Goal: Communication & Community: Answer question/provide support

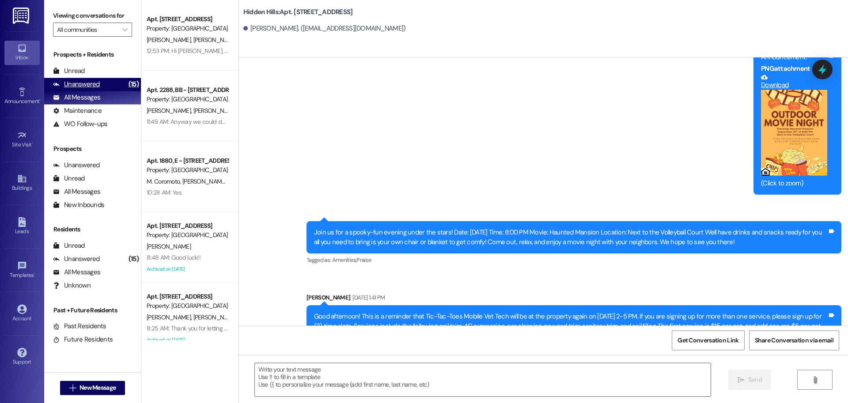
click at [96, 82] on div "Unanswered" at bounding box center [76, 84] width 47 height 9
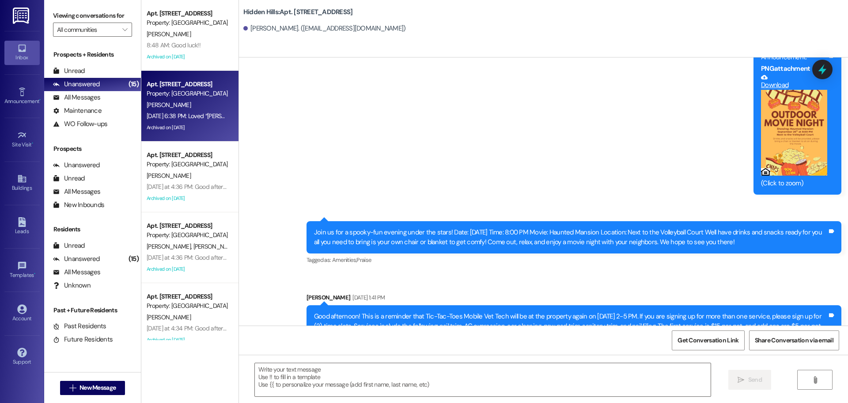
click at [216, 104] on div "[PERSON_NAME]" at bounding box center [188, 104] width 84 height 11
type textarea "Fetching suggested responses. Please feel free to read through the conversation…"
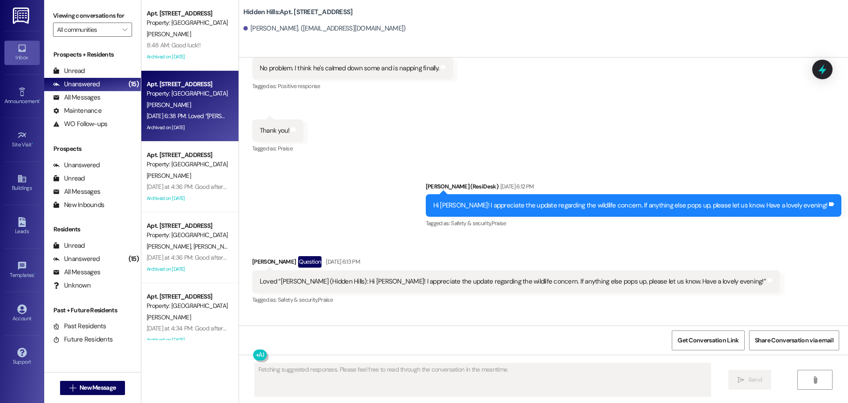
scroll to position [12050, 0]
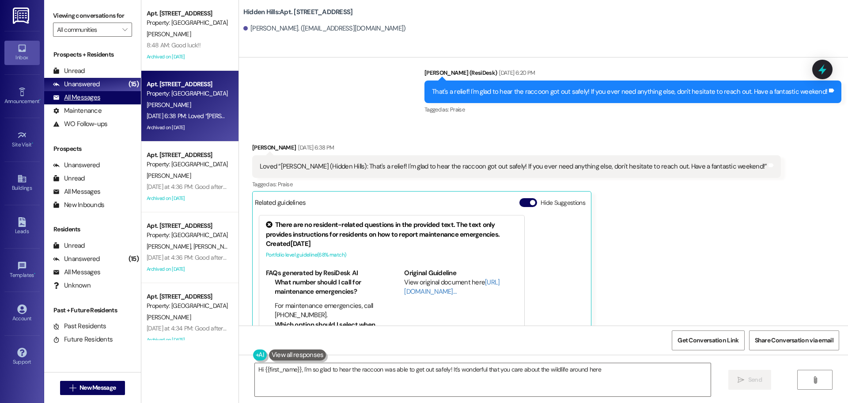
click at [78, 95] on div "All Messages" at bounding box center [76, 97] width 47 height 9
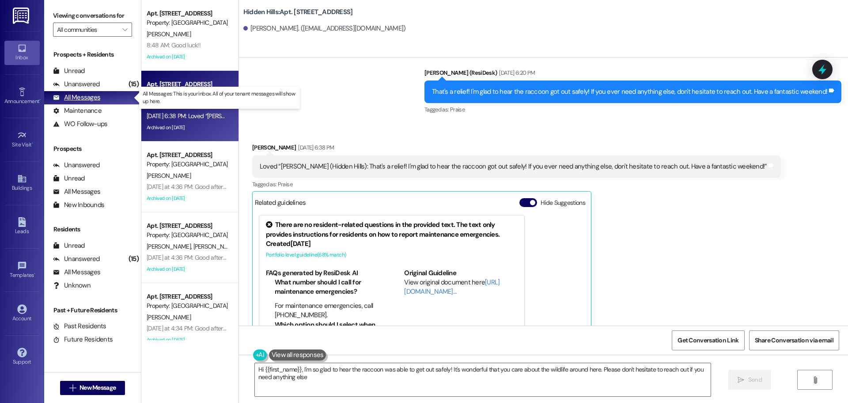
type textarea "Hi {{first_name}}, I'm so glad to hear the raccoon was able to get out safely! …"
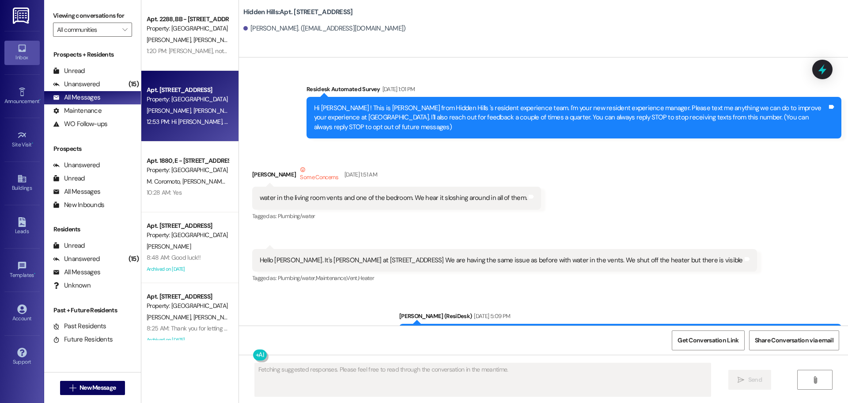
scroll to position [12050, 0]
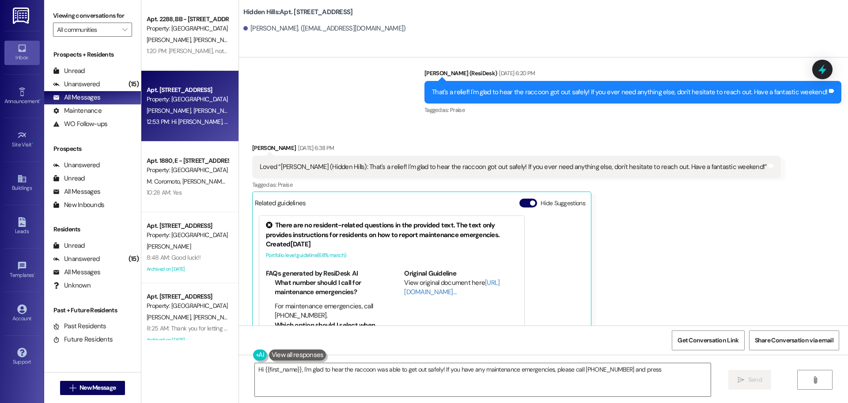
type textarea "Hi {{first_name}}, I'm glad to hear the raccoon was able to get out safely! If …"
click at [197, 118] on div "12:53 PM: Hi [PERSON_NAME], [PERSON_NAME] and [PERSON_NAME]! We're so glad you …" at bounding box center [478, 122] width 662 height 8
type textarea "Hi {{first_name}}, I'm glad to hear the raccoon was able to get out safely! If …"
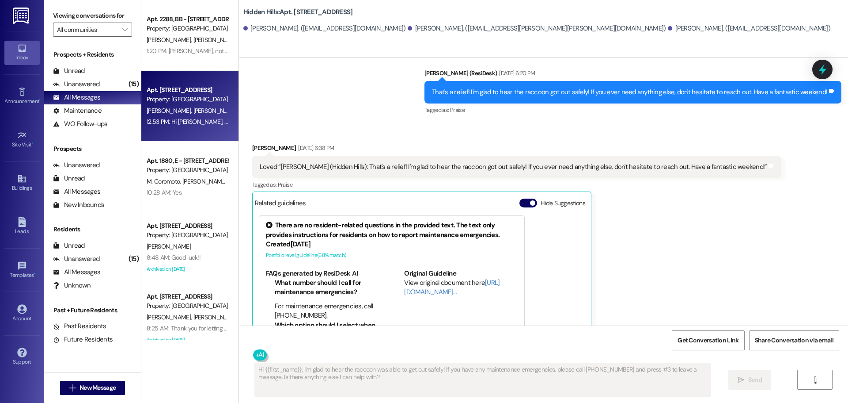
scroll to position [82, 0]
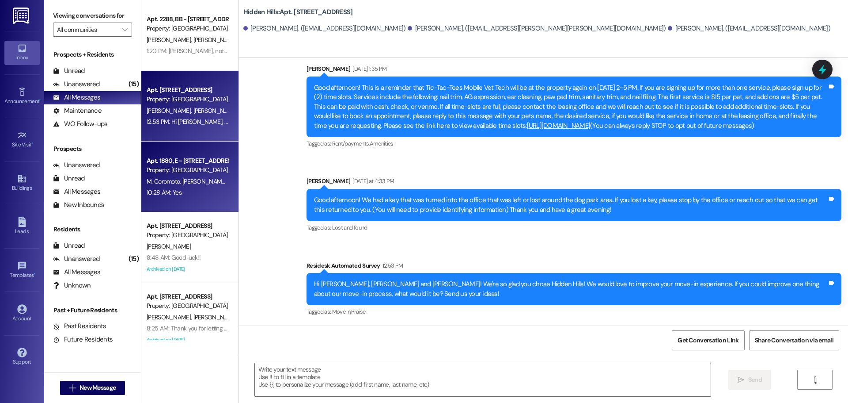
click at [199, 175] on div "Apt. 1880, E - [STREET_ADDRESS] Property: [GEOGRAPHIC_DATA]" at bounding box center [188, 165] width 84 height 21
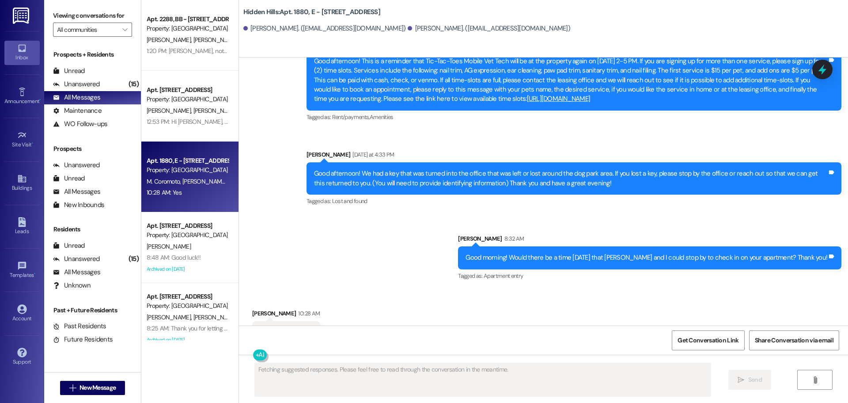
scroll to position [9719, 0]
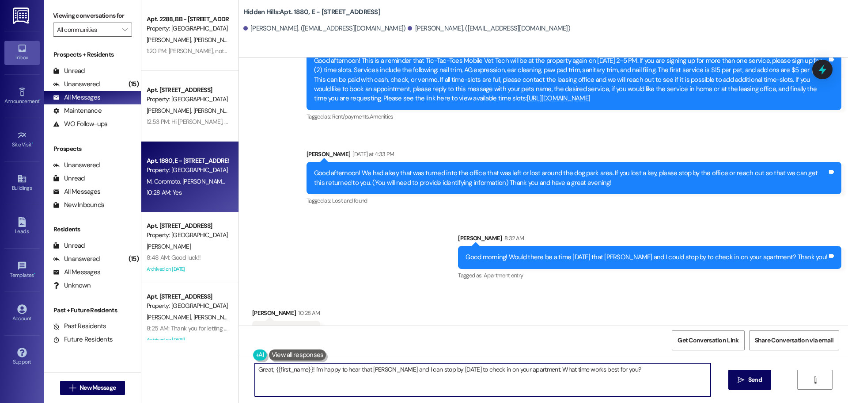
drag, startPoint x: 630, startPoint y: 371, endPoint x: 219, endPoint y: 377, distance: 411.0
click at [219, 377] on div "Apt. 2288, BB - [STREET_ADDRESS] Property: [GEOGRAPHIC_DATA] [PERSON_NAME] [PER…" at bounding box center [494, 201] width 707 height 403
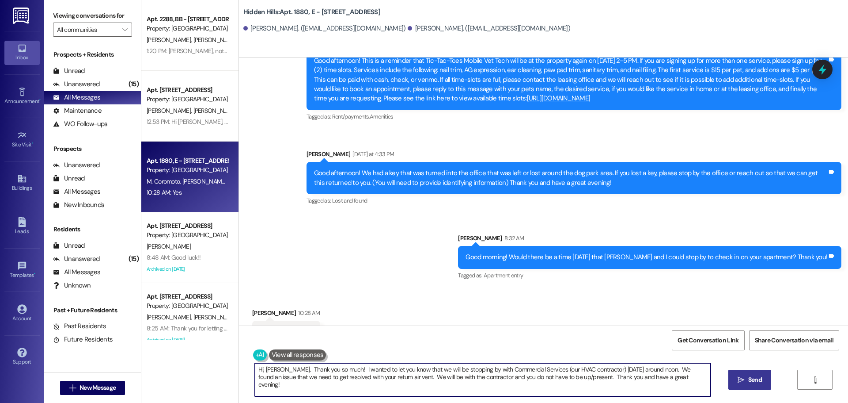
type textarea "Hi, [PERSON_NAME]. Thank you so much! I wanted to let you know that we will be …"
click at [747, 385] on button " Send" at bounding box center [750, 379] width 43 height 20
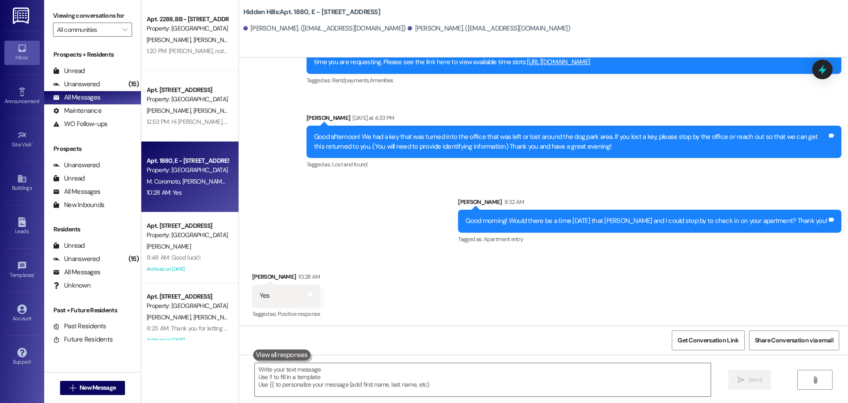
scroll to position [9790, 0]
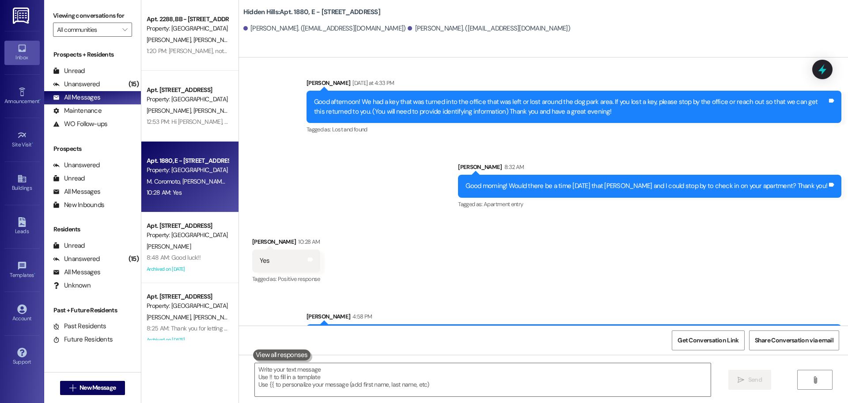
drag, startPoint x: 732, startPoint y: 308, endPoint x: 306, endPoint y: 294, distance: 425.8
click at [307, 324] on div "Hi, [PERSON_NAME]. Thank you so much! I wanted to let you know that we will be …" at bounding box center [574, 340] width 535 height 32
copy div "Hi, [PERSON_NAME]. Thank you so much! I wanted to let you know that we will be …"
click at [281, 372] on textarea at bounding box center [483, 379] width 456 height 33
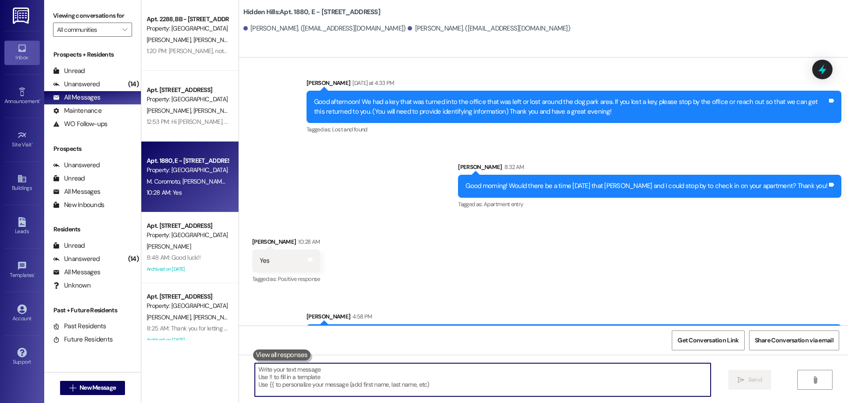
paste textarea "[PERSON_NAME]. ¡Muchas gracias! Quería avisarte que mañana alrededor del mediod…"
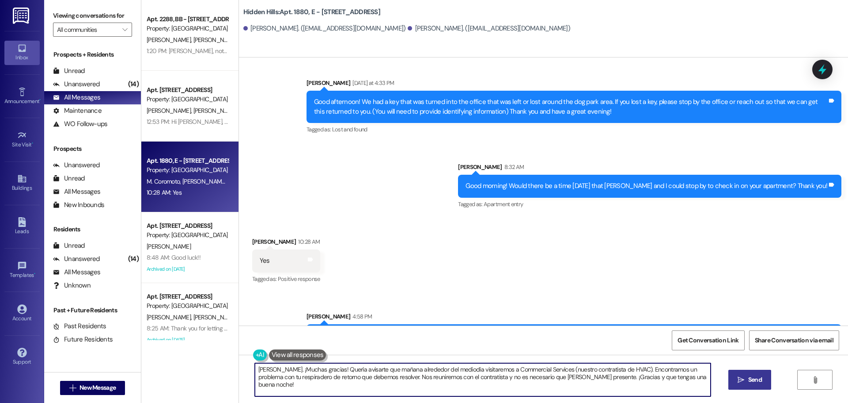
type textarea "[PERSON_NAME]. ¡Muchas gracias! Quería avisarte que mañana alrededor del mediod…"
click at [751, 376] on span "Send" at bounding box center [756, 379] width 14 height 9
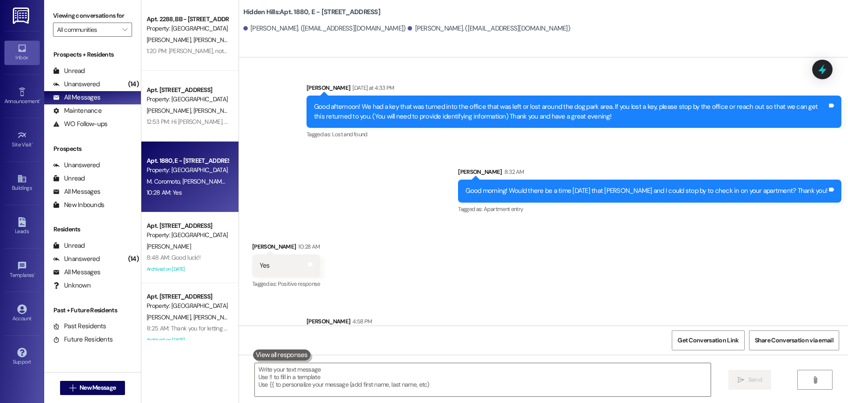
scroll to position [9861, 0]
